Goal: Browse casually

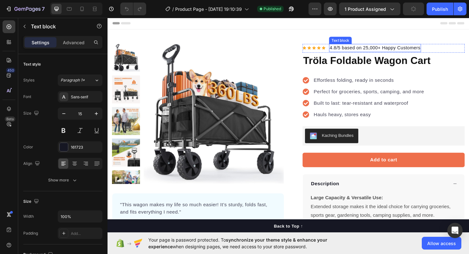
click at [361, 50] on p "4.8/5 based on 25,000+ Happy Customers" at bounding box center [390, 49] width 96 height 7
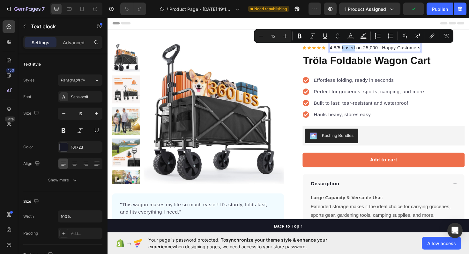
click at [362, 51] on p "4.8/5 based on 25,000+ Happy Customers" at bounding box center [390, 49] width 96 height 7
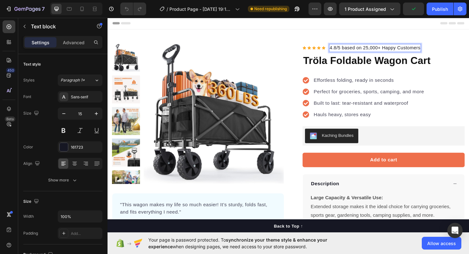
click at [362, 51] on p "4.8/5 based on 25,000+ Happy Customers" at bounding box center [390, 49] width 96 height 7
click at [377, 48] on p "4.8/5 based on 25,000+ Happy Customers" at bounding box center [390, 49] width 96 height 7
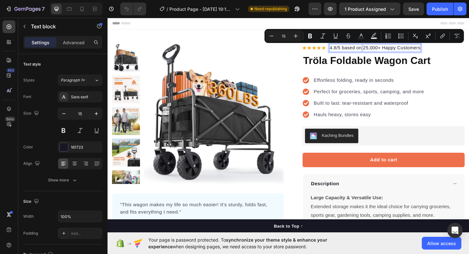
click at [377, 48] on p "4.8/5 based on 25,000+ Happy Customers" at bounding box center [390, 49] width 96 height 7
drag, startPoint x: 379, startPoint y: 50, endPoint x: 392, endPoint y: 50, distance: 13.7
click at [392, 50] on p "4.8/5 based on 25,000+ Happy Customers" at bounding box center [390, 49] width 96 height 7
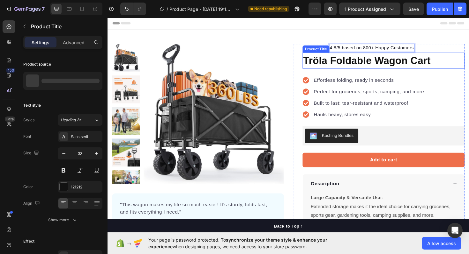
click at [440, 58] on h1 "Tröla Foldable Wagon Cart" at bounding box center [400, 63] width 172 height 17
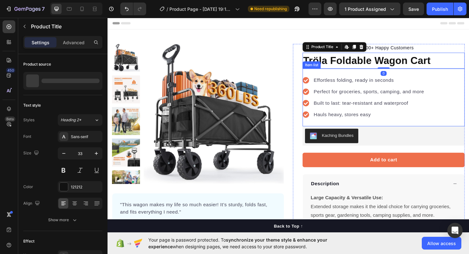
click at [420, 79] on div "Effortless folding, ready in seconds" at bounding box center [384, 84] width 119 height 10
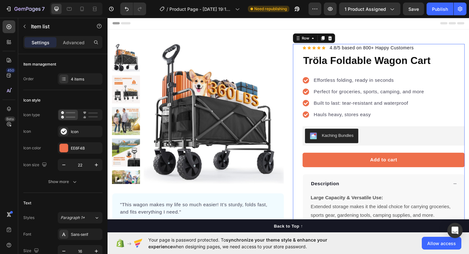
click at [304, 143] on div "Icon Icon Icon Icon Icon Icon List Hoz 4.8/5 based on 800+ Happy Customers Text…" at bounding box center [395, 228] width 182 height 364
